Goal: Task Accomplishment & Management: Manage account settings

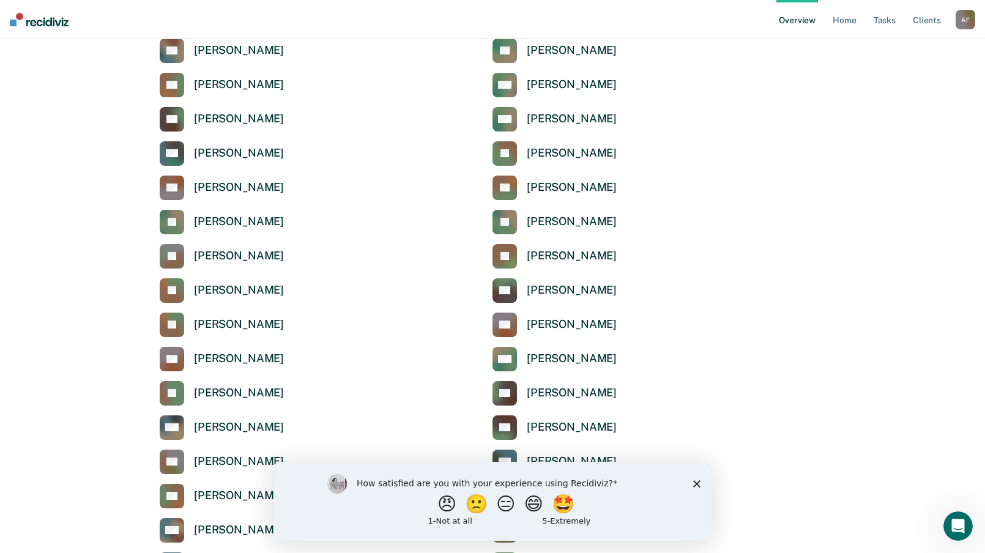
scroll to position [428, 0]
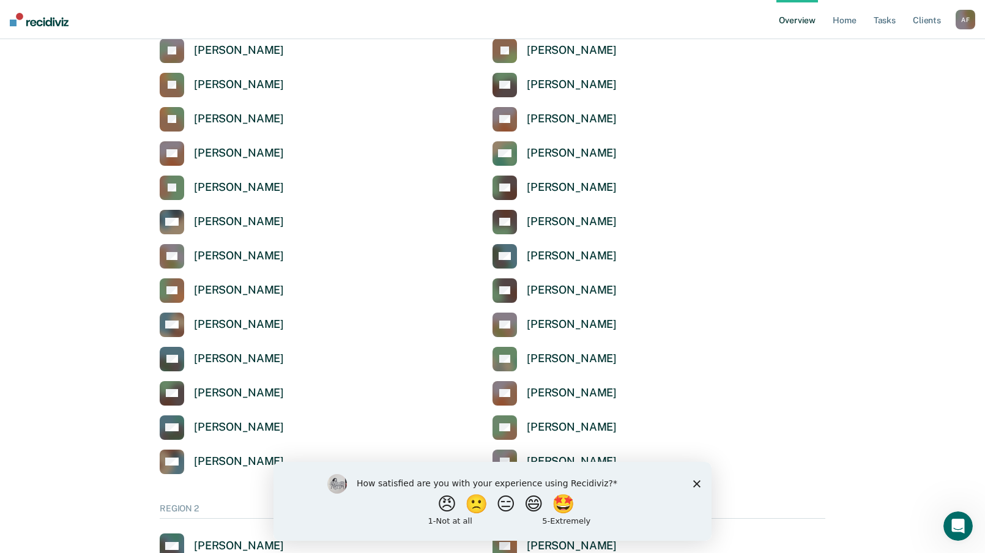
click at [700, 486] on div "How satisfied are you with your experience using Recidiviz? 😠 🙁 😑 😄 🤩 1 - Not a…" at bounding box center [492, 500] width 438 height 79
click at [698, 481] on polygon "Close survey" at bounding box center [696, 482] width 7 height 7
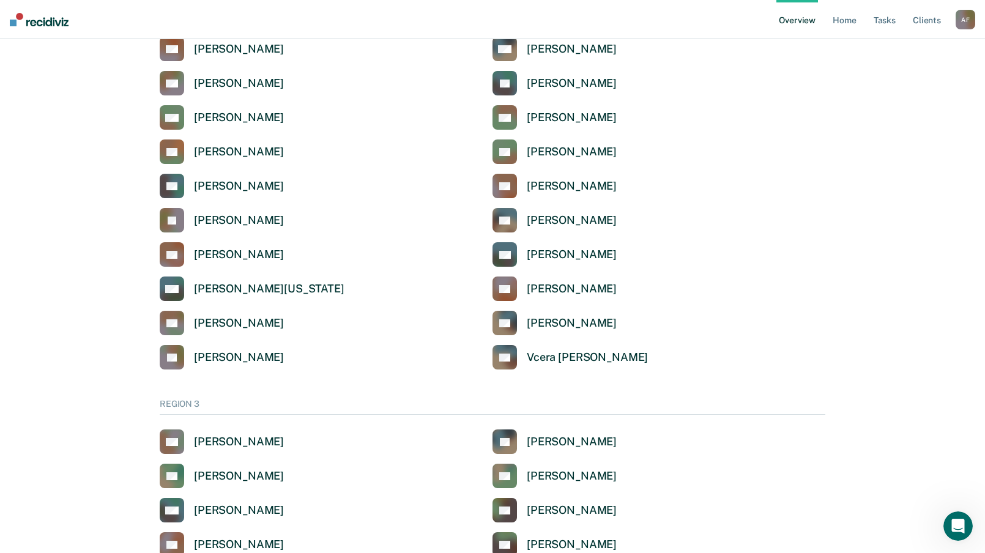
scroll to position [2018, 0]
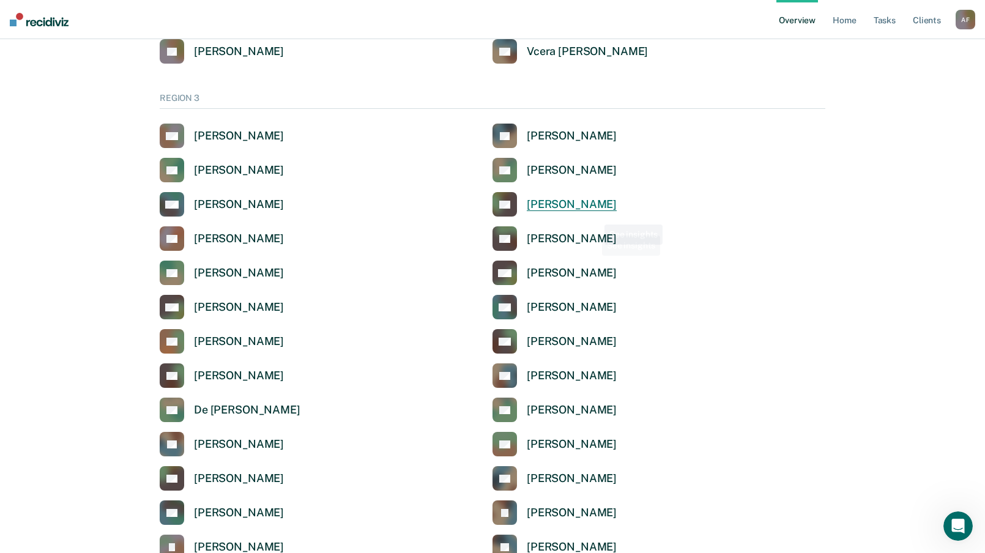
click at [596, 211] on div "[PERSON_NAME]" at bounding box center [572, 205] width 90 height 14
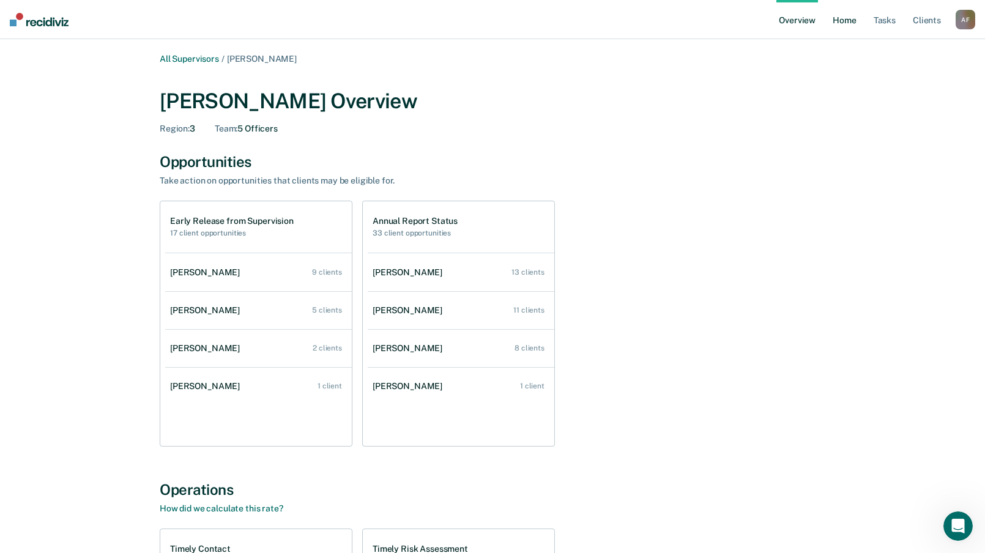
click at [856, 18] on link "Home" at bounding box center [844, 19] width 28 height 39
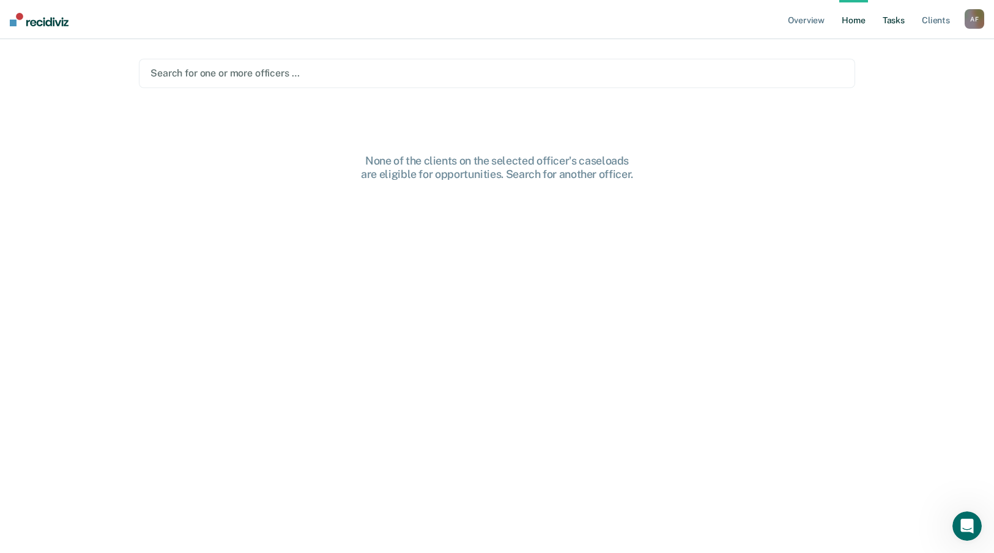
click at [881, 24] on link "Tasks" at bounding box center [893, 19] width 27 height 39
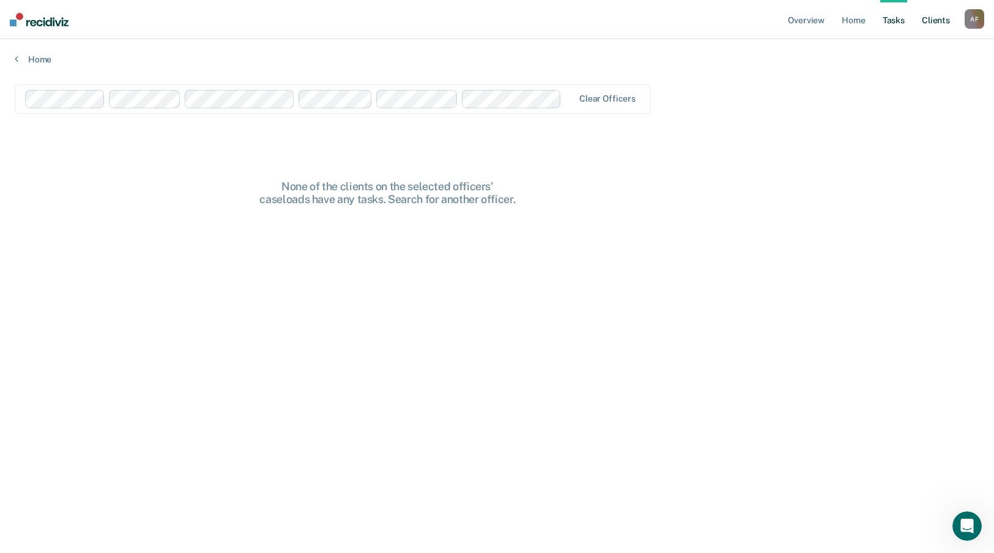
click at [924, 20] on link "Client s" at bounding box center [935, 19] width 33 height 39
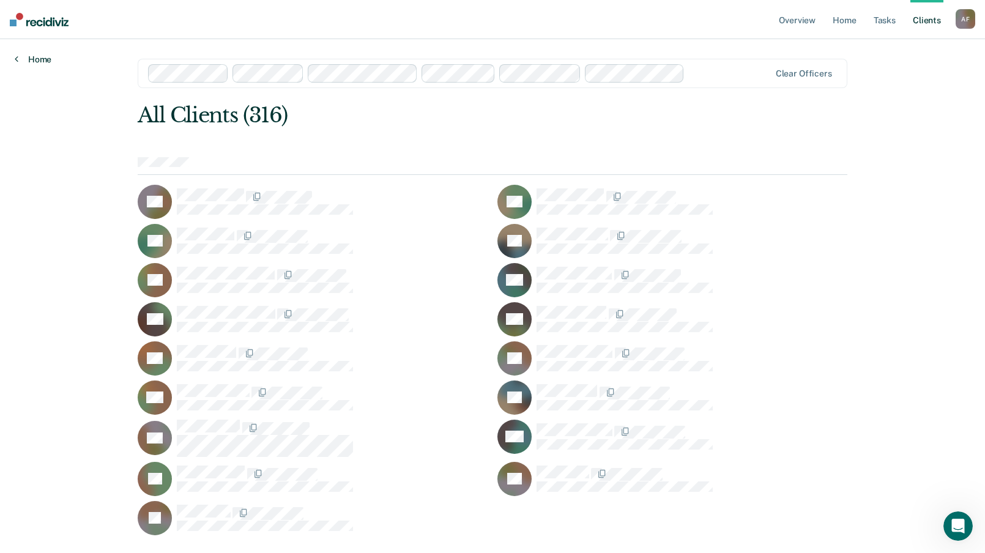
click at [34, 59] on link "Home" at bounding box center [33, 59] width 37 height 11
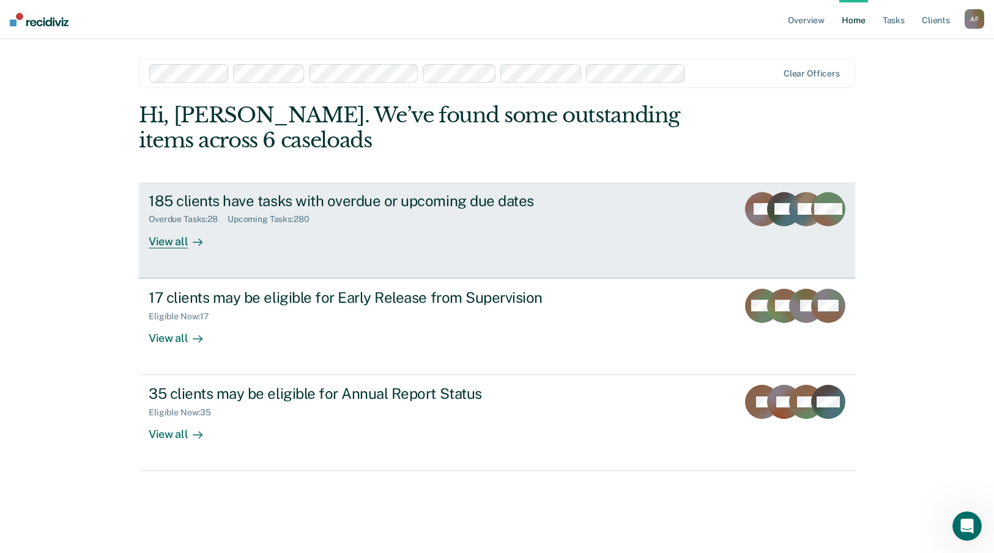
click at [402, 237] on div "185 clients have tasks with overdue or upcoming due dates Overdue Tasks : 28 Up…" at bounding box center [378, 220] width 459 height 56
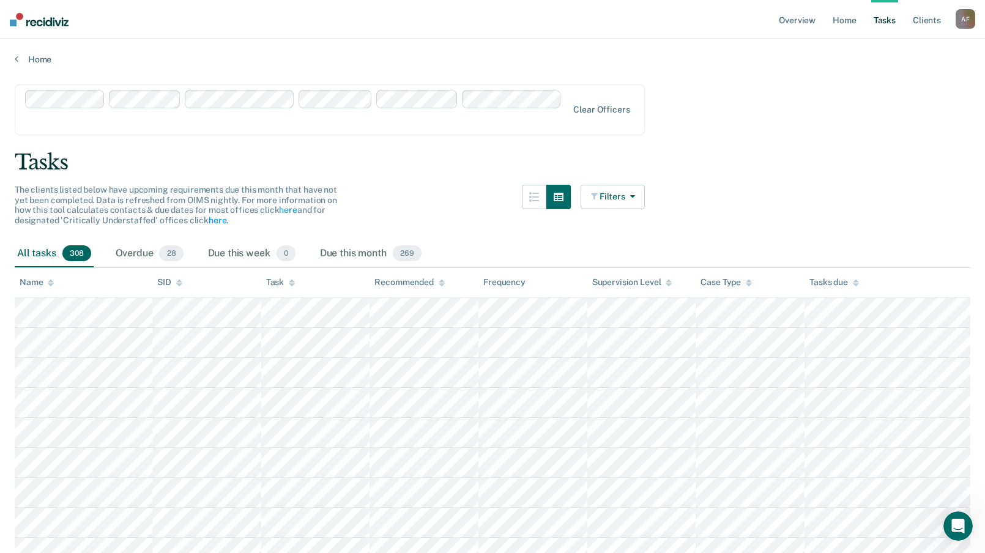
click at [599, 185] on button "Filters" at bounding box center [612, 197] width 65 height 24
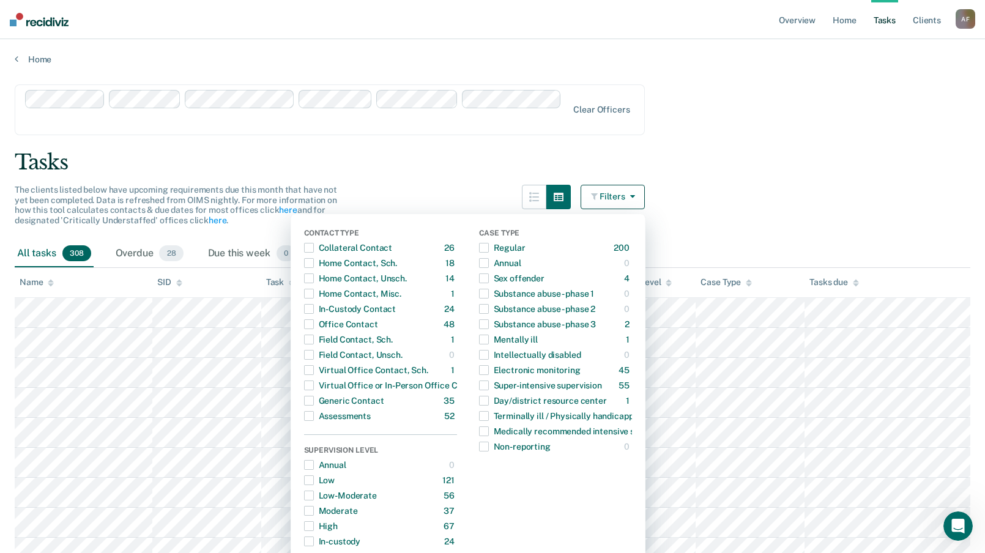
click at [707, 152] on div "Tasks" at bounding box center [492, 162] width 955 height 25
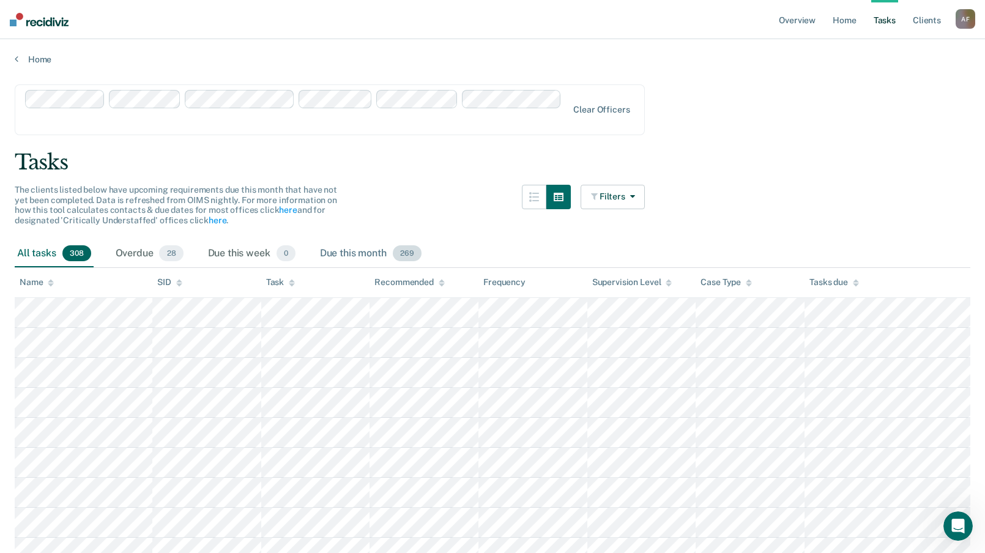
click at [363, 240] on div "Due this month 269" at bounding box center [370, 253] width 106 height 27
click at [149, 240] on div "Overdue 28" at bounding box center [149, 253] width 73 height 27
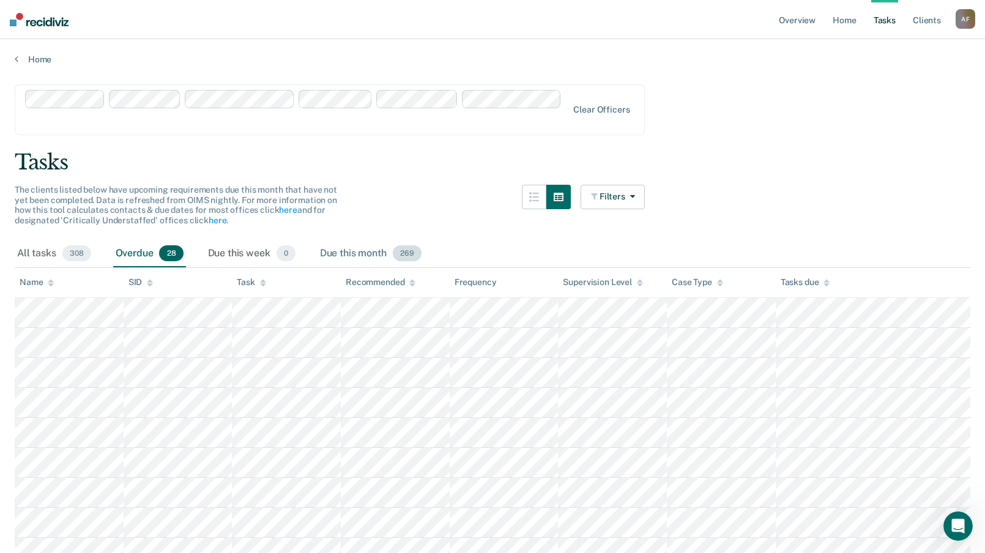
click at [353, 240] on div "Due this month 269" at bounding box center [370, 253] width 106 height 27
